Goal: Information Seeking & Learning: Learn about a topic

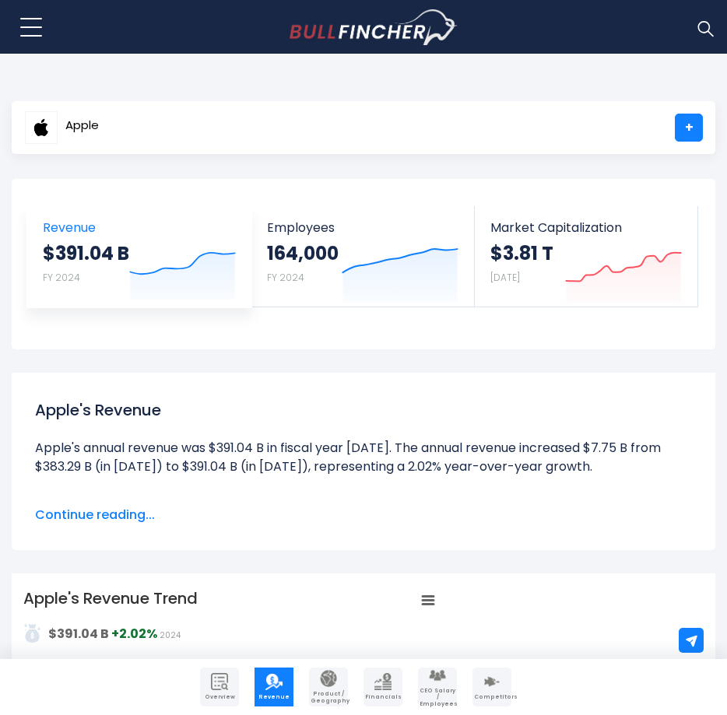
click at [135, 252] on icon "Created with Highcharts 12.1.2" at bounding box center [182, 269] width 107 height 65
click at [25, 19] on button at bounding box center [31, 27] width 39 height 39
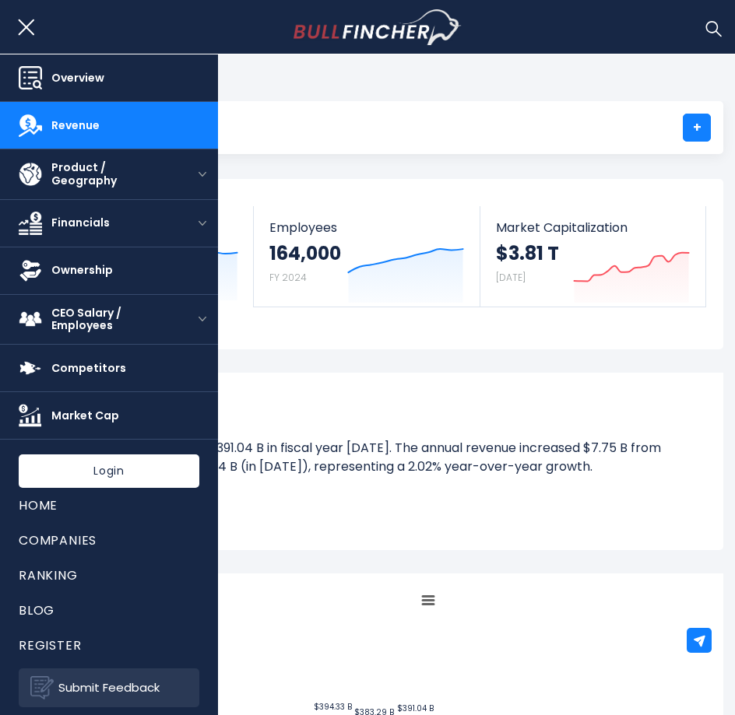
click at [70, 72] on span "Overview" at bounding box center [125, 78] width 148 height 13
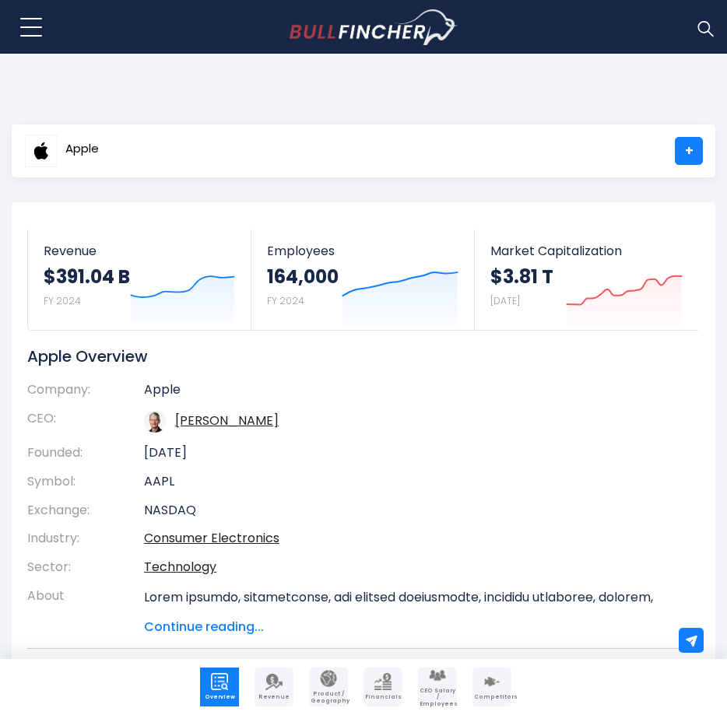
drag, startPoint x: 424, startPoint y: 444, endPoint x: 409, endPoint y: 421, distance: 27.4
click at [424, 444] on td "[DATE]" at bounding box center [410, 453] width 532 height 29
click at [125, 255] on span "Revenue" at bounding box center [139, 251] width 191 height 15
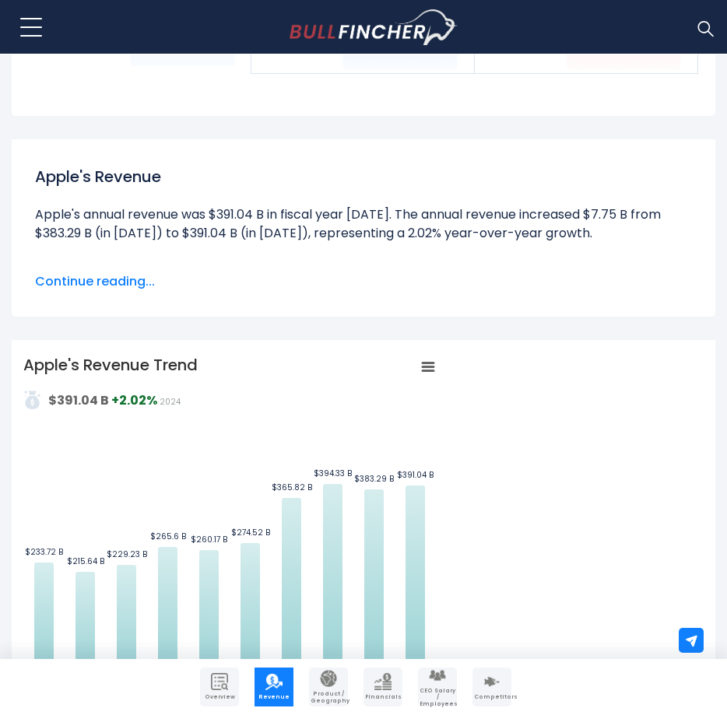
click at [142, 278] on span "Continue reading..." at bounding box center [363, 281] width 657 height 19
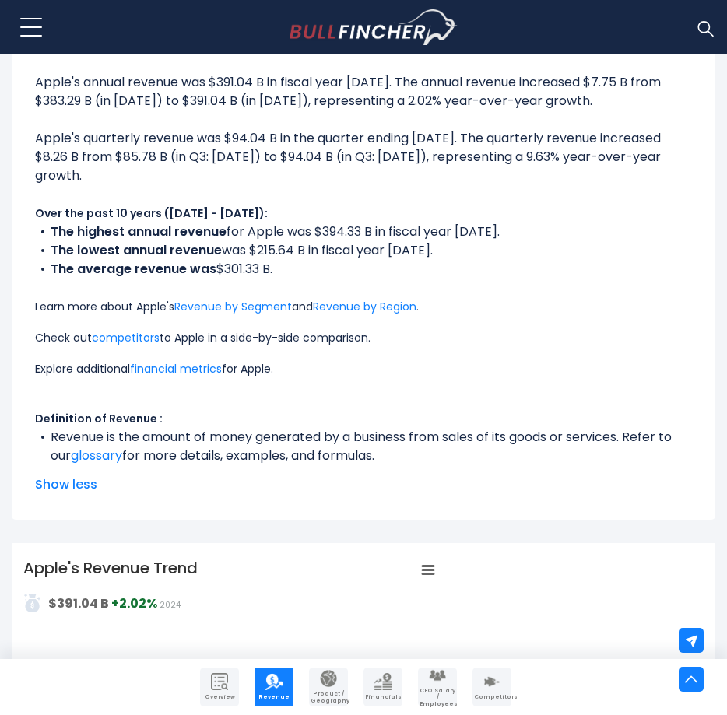
scroll to position [234, 0]
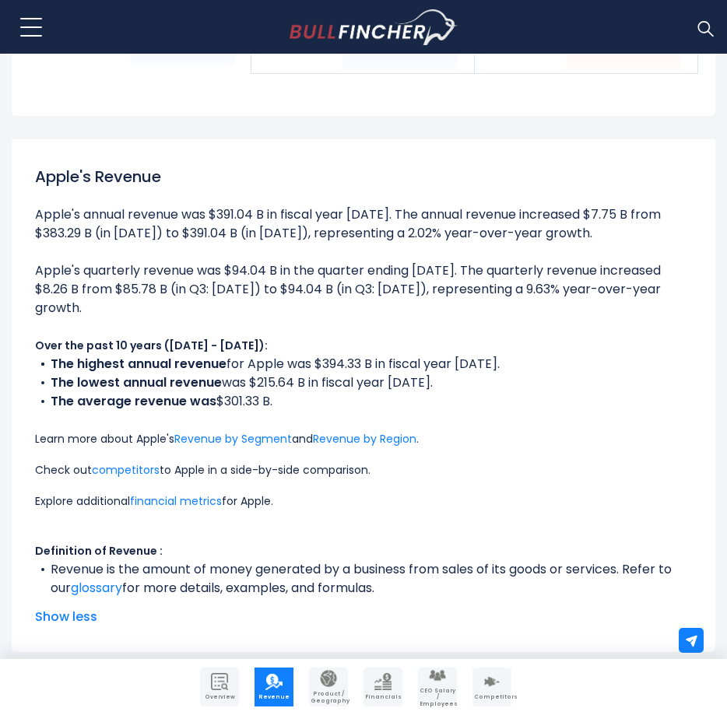
click at [32, 211] on div "Apple's Revenue Apple's annual revenue was $391.04 B in fiscal year 2024. The a…" at bounding box center [363, 395] width 680 height 485
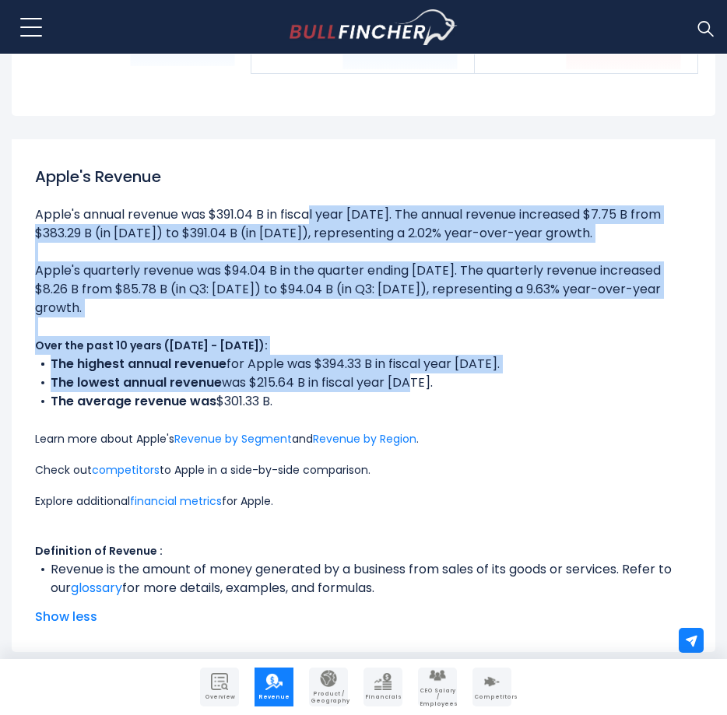
drag, startPoint x: 67, startPoint y: 227, endPoint x: 405, endPoint y: 383, distance: 372.0
click at [405, 383] on div "Apple's Revenue Apple's annual revenue was $391.04 B in fiscal year 2024. The a…" at bounding box center [363, 395] width 680 height 485
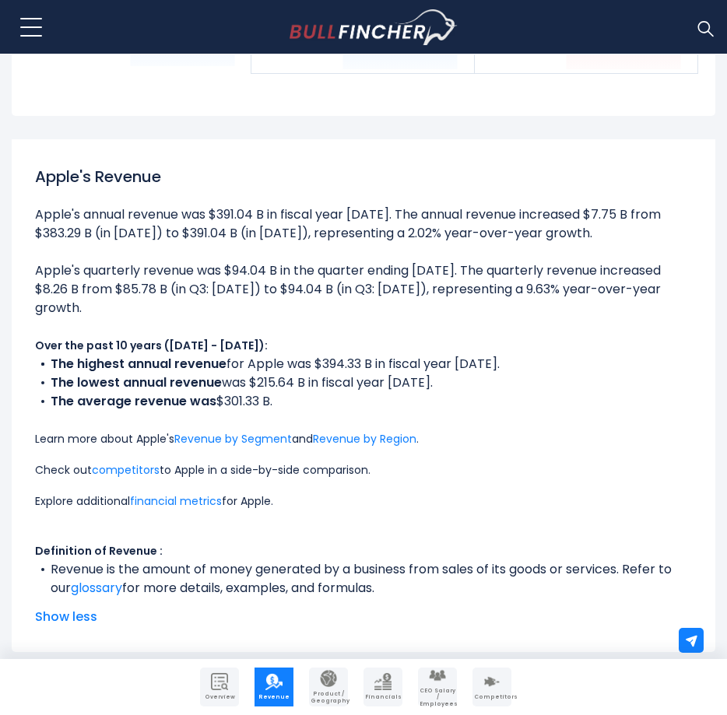
drag, startPoint x: 405, startPoint y: 383, endPoint x: 562, endPoint y: 437, distance: 166.4
click at [563, 437] on p "Learn more about Apple's Revenue by Segment and Revenue by Region ." at bounding box center [363, 439] width 657 height 19
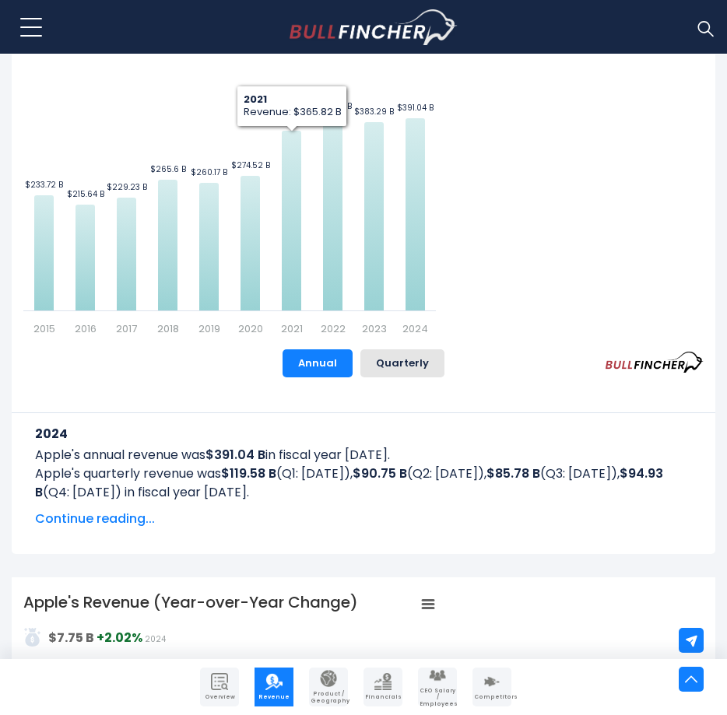
scroll to position [1090, 0]
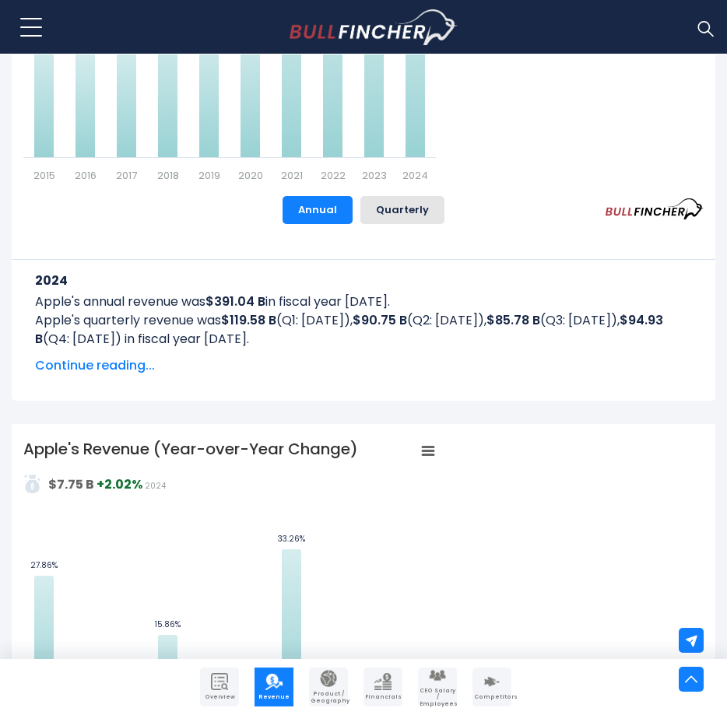
click at [77, 364] on span "Continue reading..." at bounding box center [363, 366] width 657 height 19
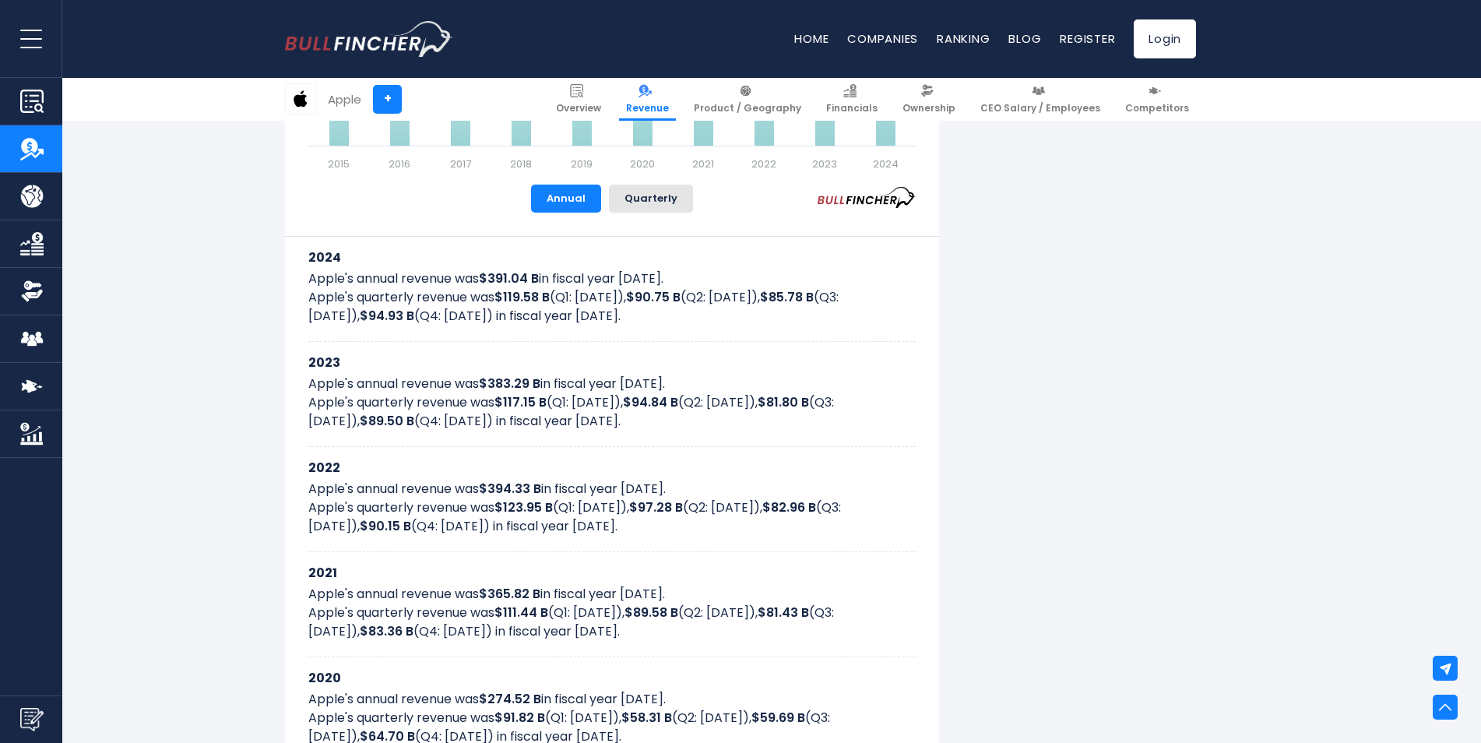
scroll to position [1012, 0]
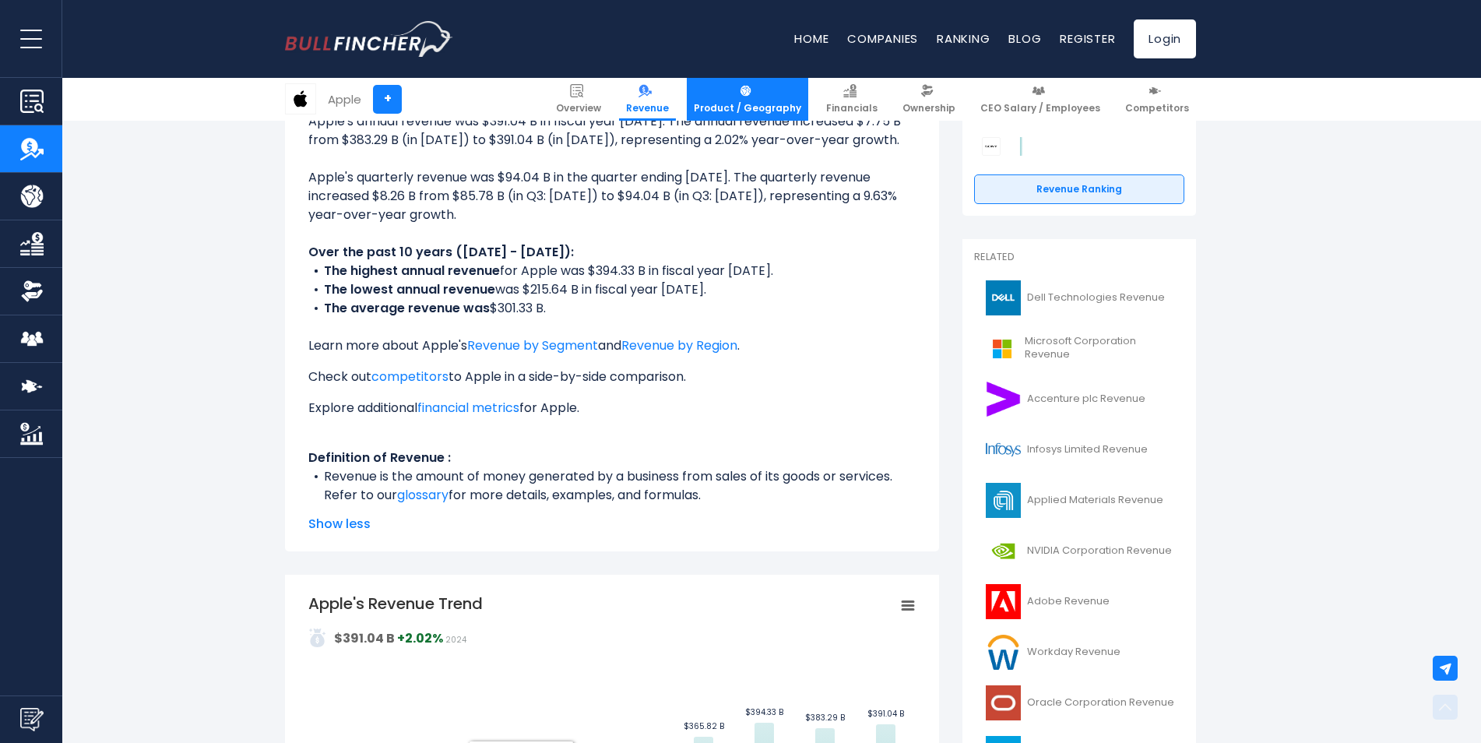
scroll to position [0, 0]
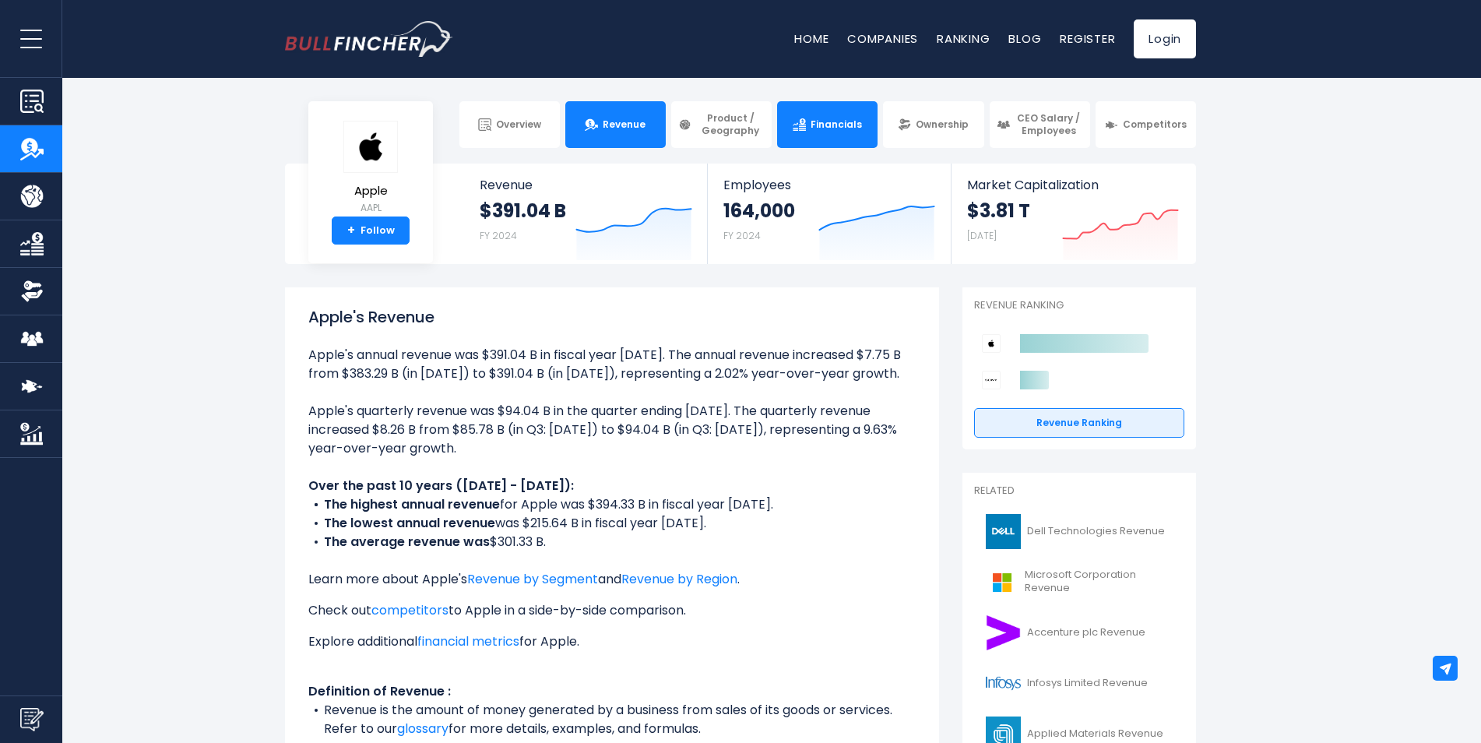
click at [726, 114] on link "Financials" at bounding box center [827, 124] width 100 height 47
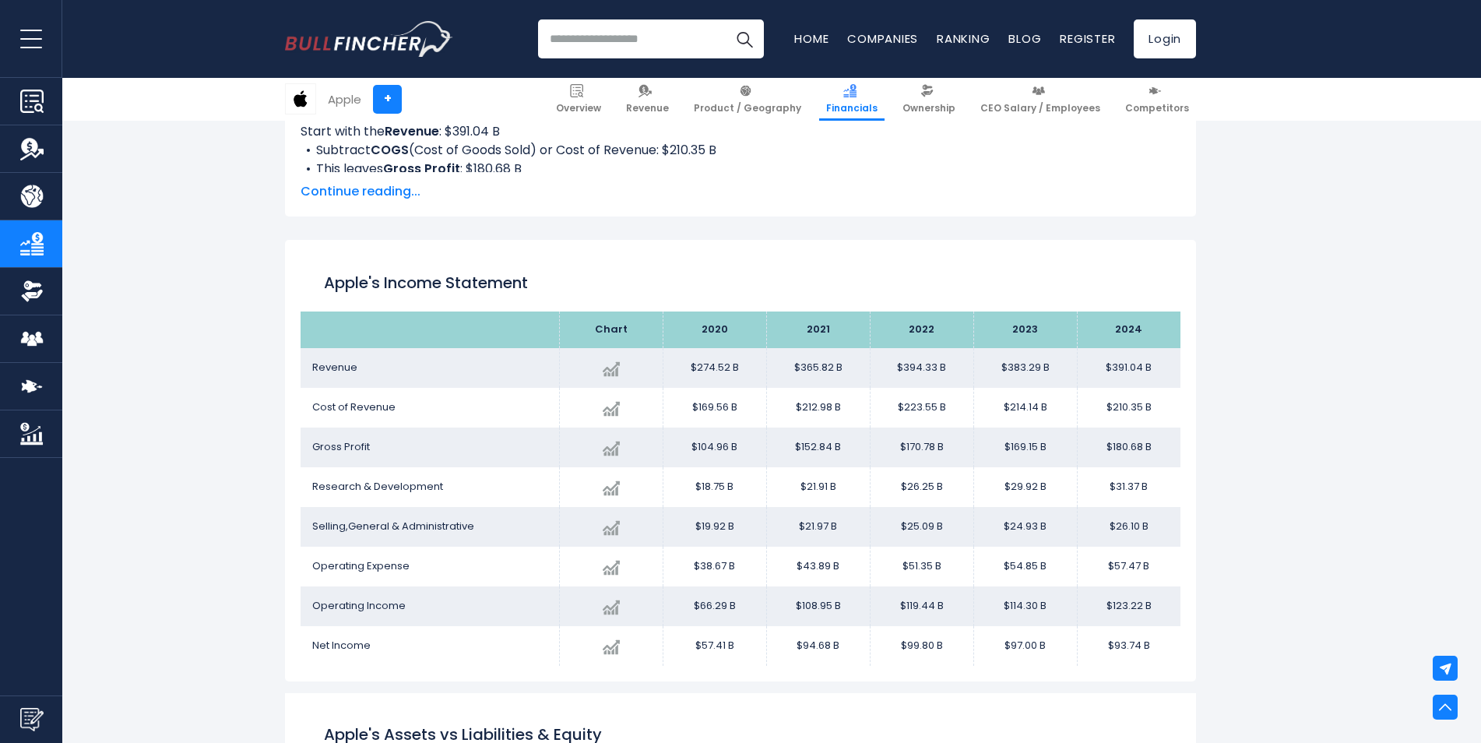
scroll to position [842, 0]
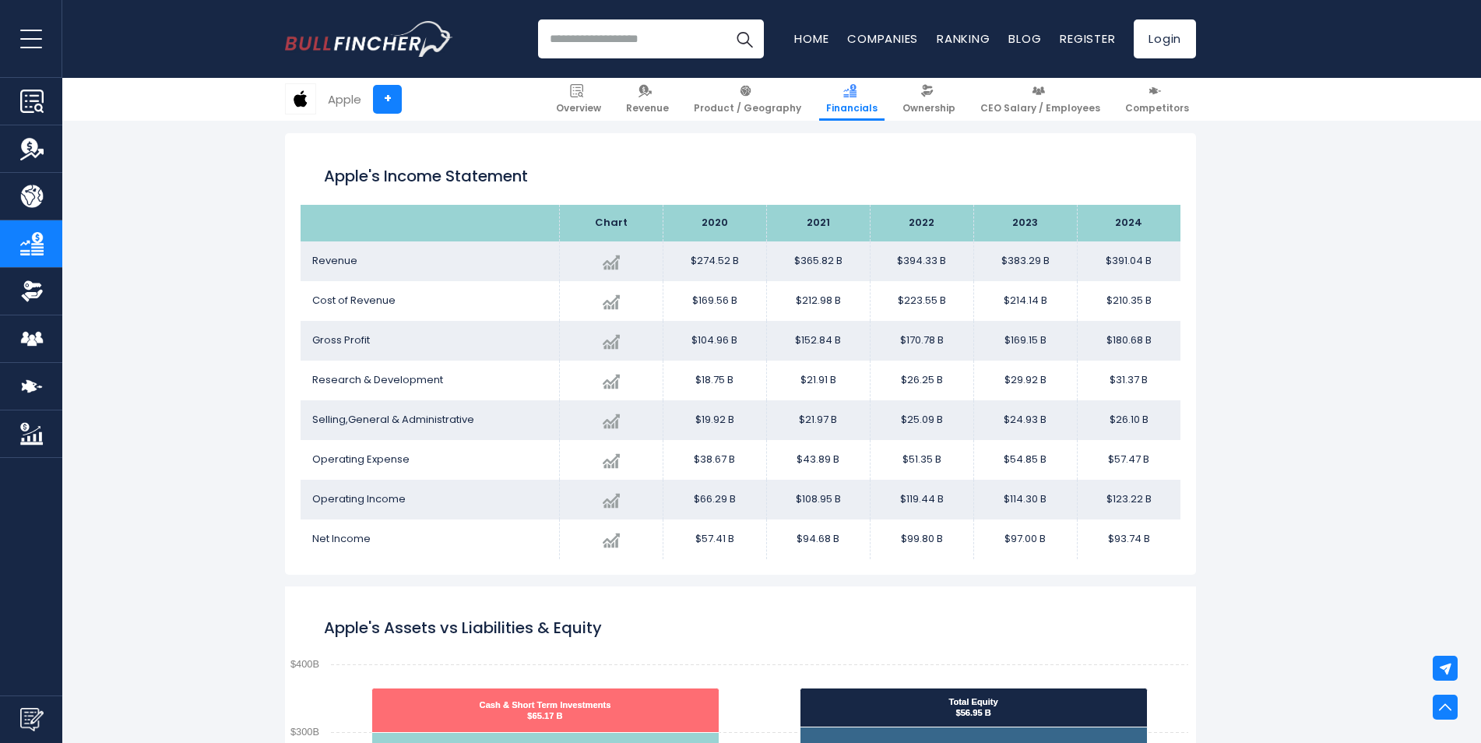
drag, startPoint x: 683, startPoint y: 335, endPoint x: 1117, endPoint y: 367, distance: 435.5
click at [1117, 367] on tbody "Revenue Created with Highcharts 12.1.2 $391.04 B + 2.02% 2024 $274.52B ​ $274.5…" at bounding box center [740, 400] width 880 height 318
click at [707, 567] on div "Apple's Income Statement Chart Revenue ​" at bounding box center [740, 353] width 911 height 441
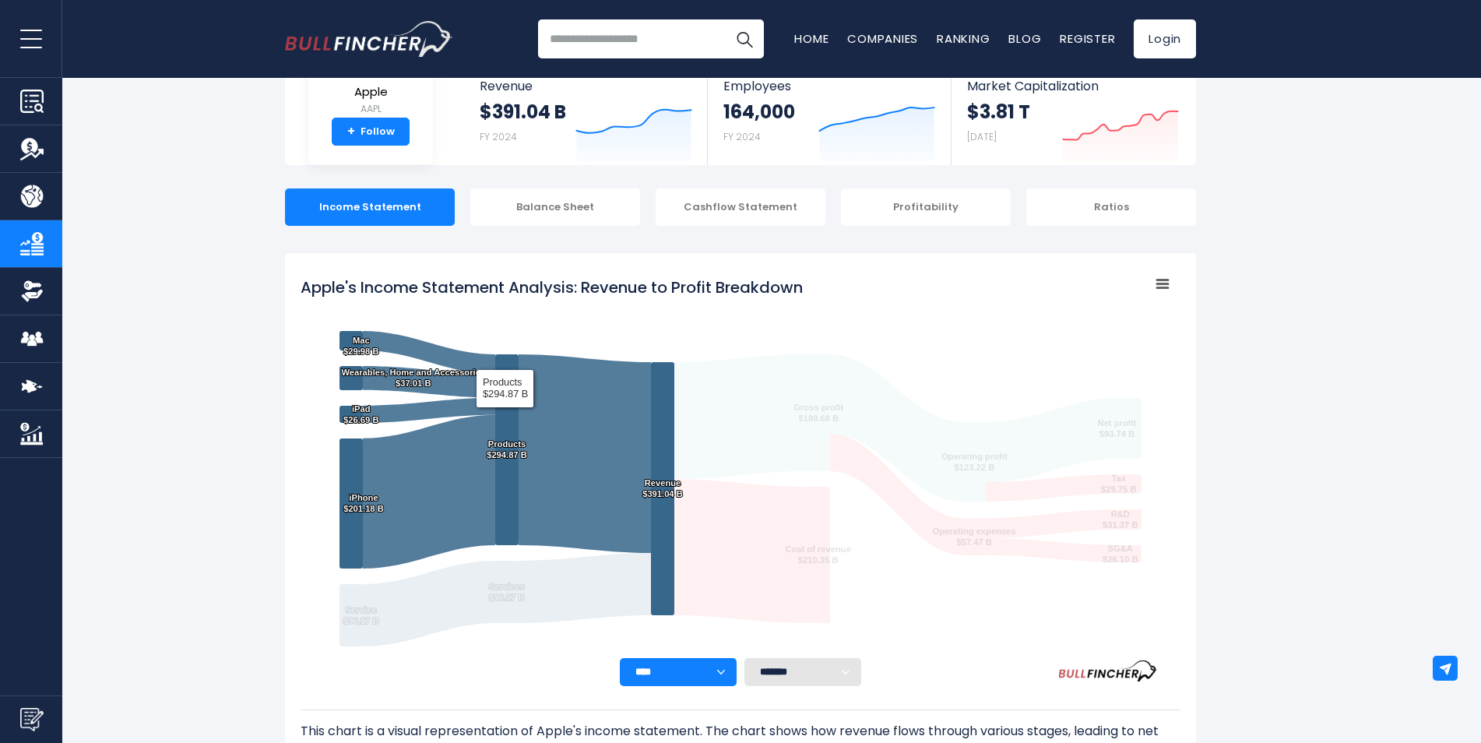
scroll to position [0, 0]
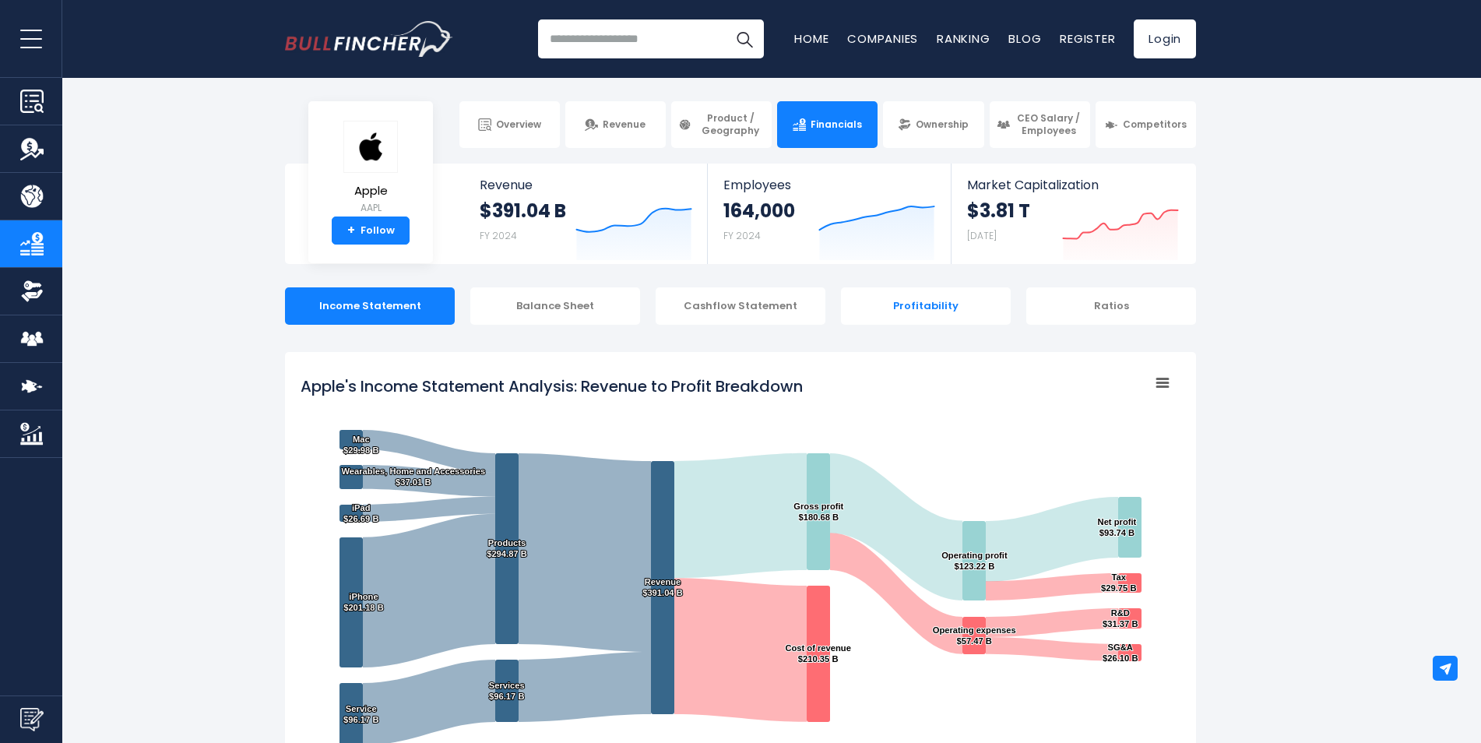
click at [982, 304] on div "Profitability" at bounding box center [926, 305] width 170 height 37
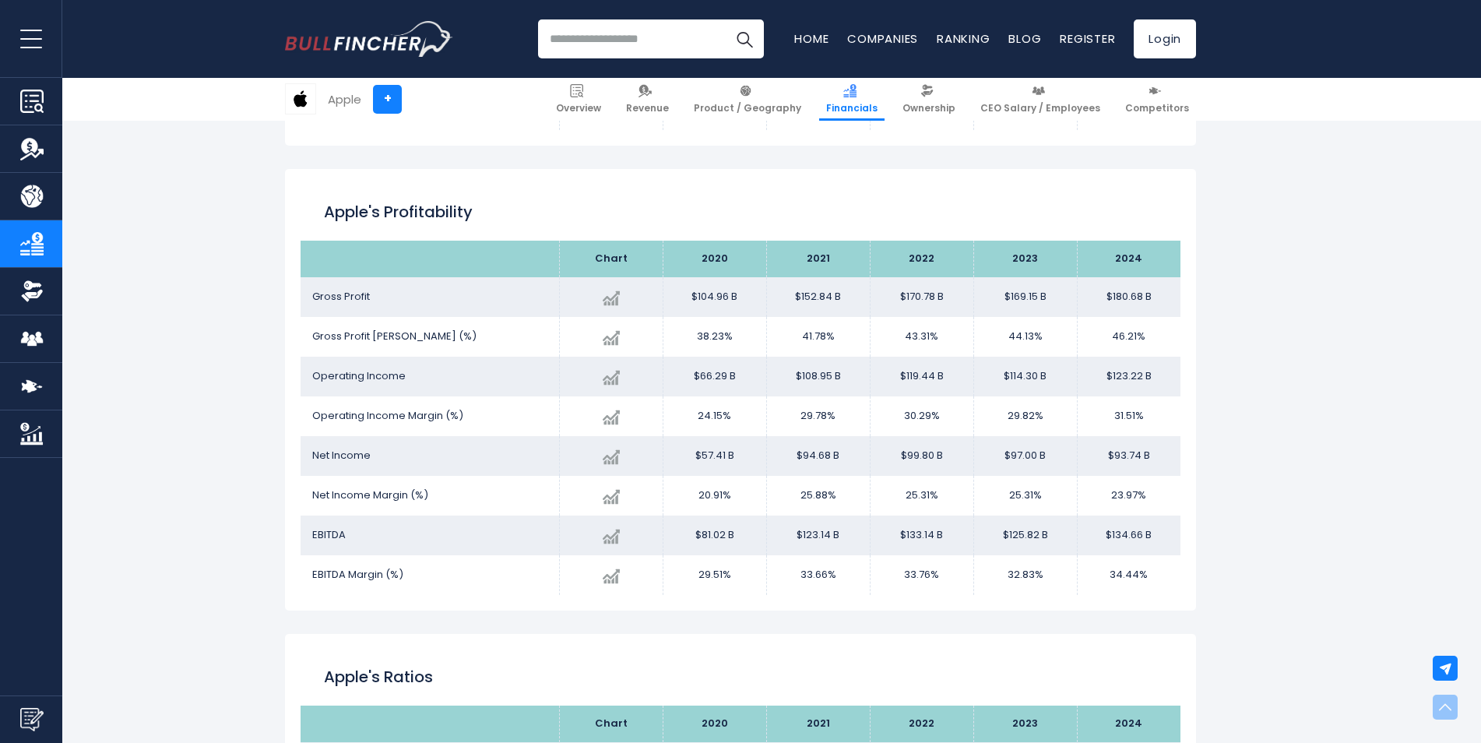
scroll to position [2559, 0]
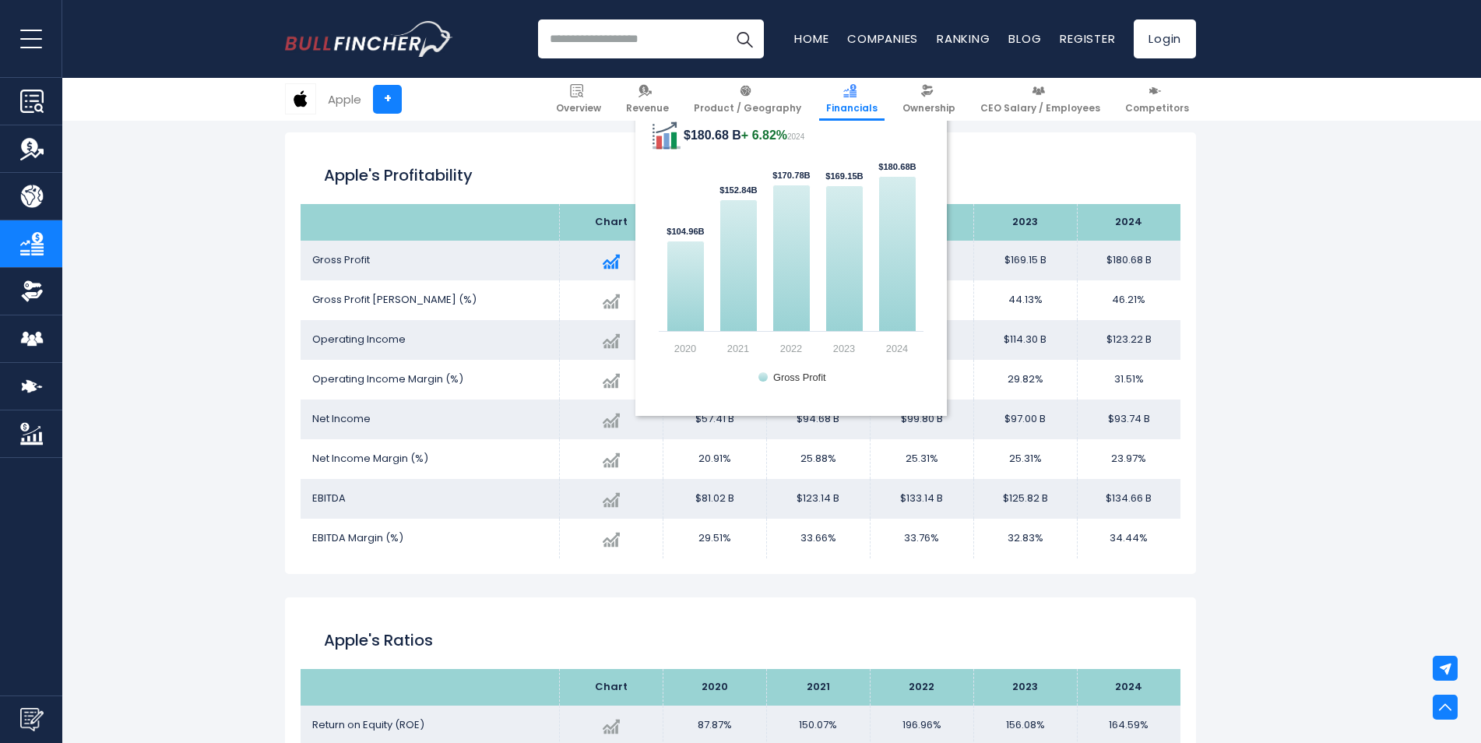
click at [619, 262] on img at bounding box center [610, 261] width 17 height 17
click at [606, 258] on img at bounding box center [610, 261] width 17 height 17
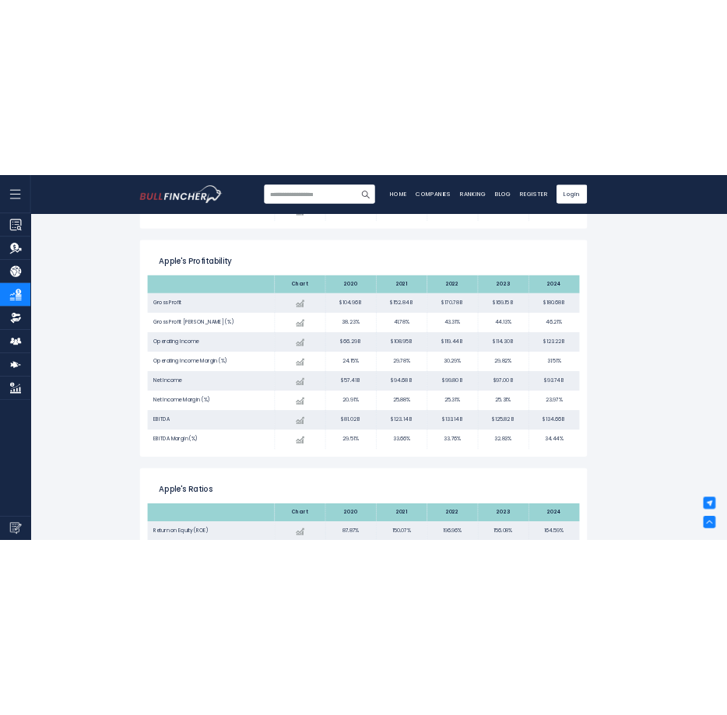
scroll to position [2508, 0]
